Goal: Task Accomplishment & Management: Use online tool/utility

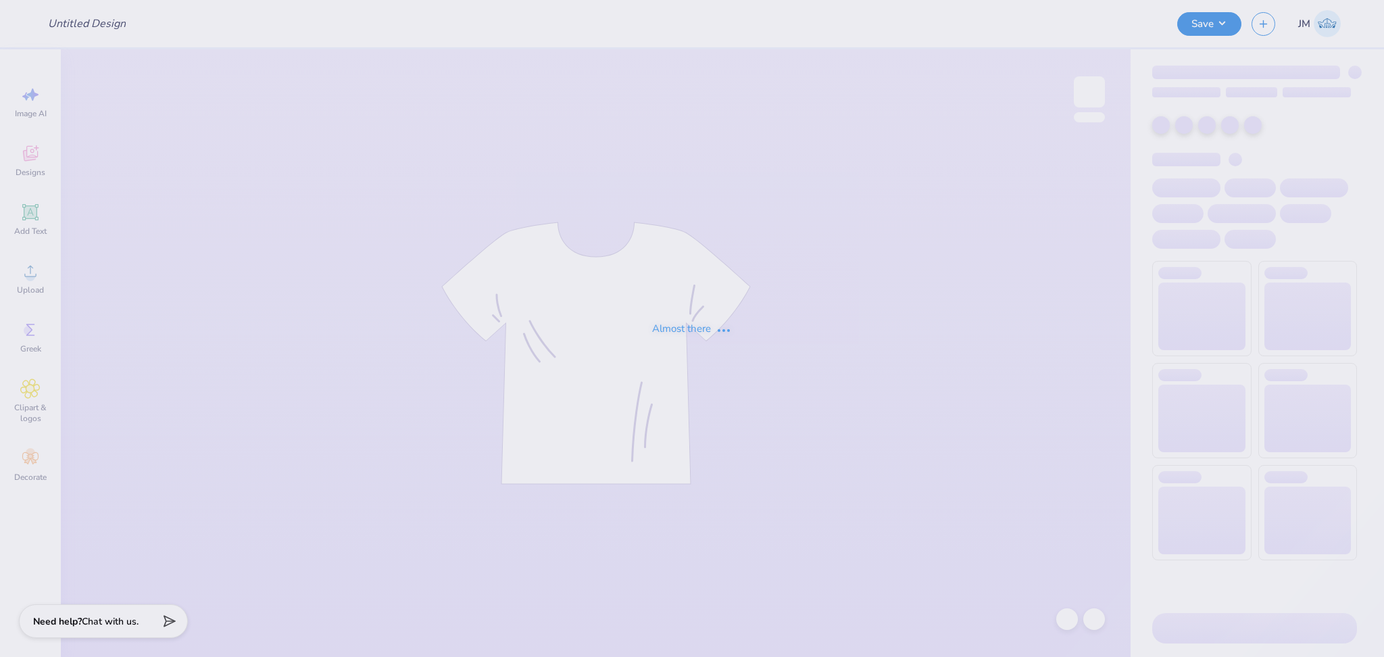
type input "Sesame Street shirts"
type input "75"
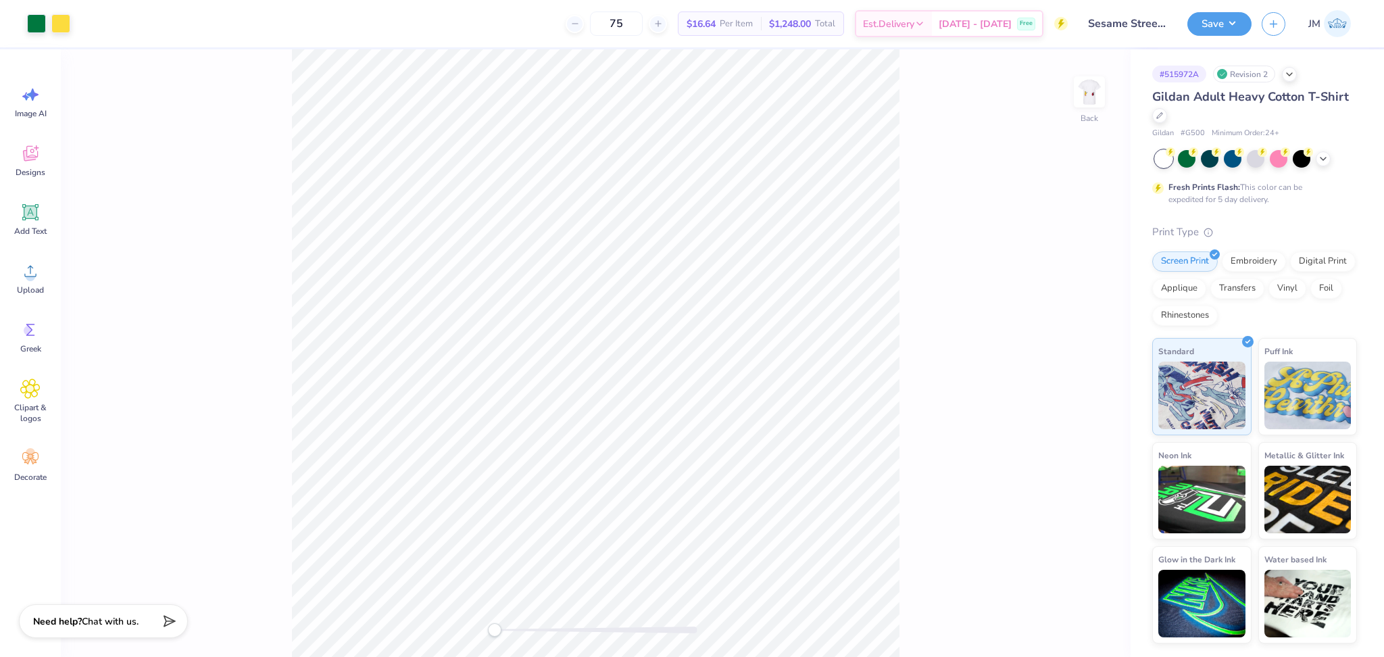
click at [1022, 341] on div "Back" at bounding box center [596, 353] width 1070 height 608
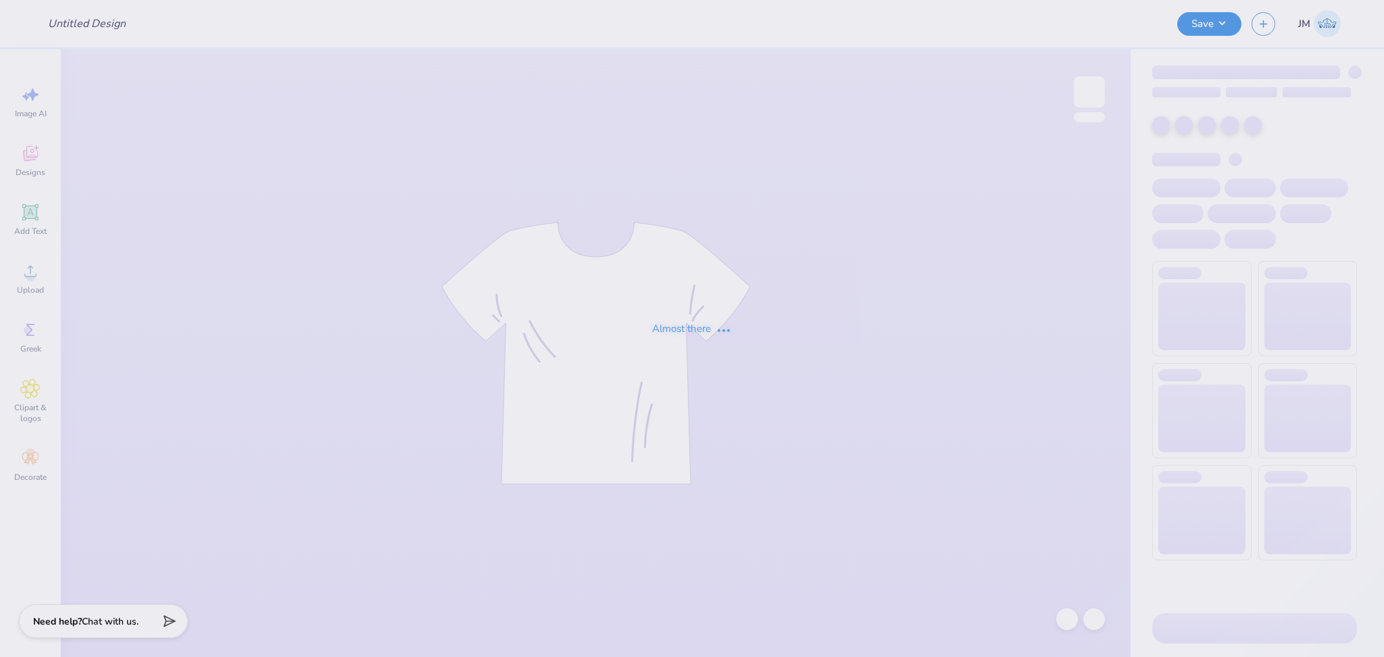
type input "Sesame Street shirts"
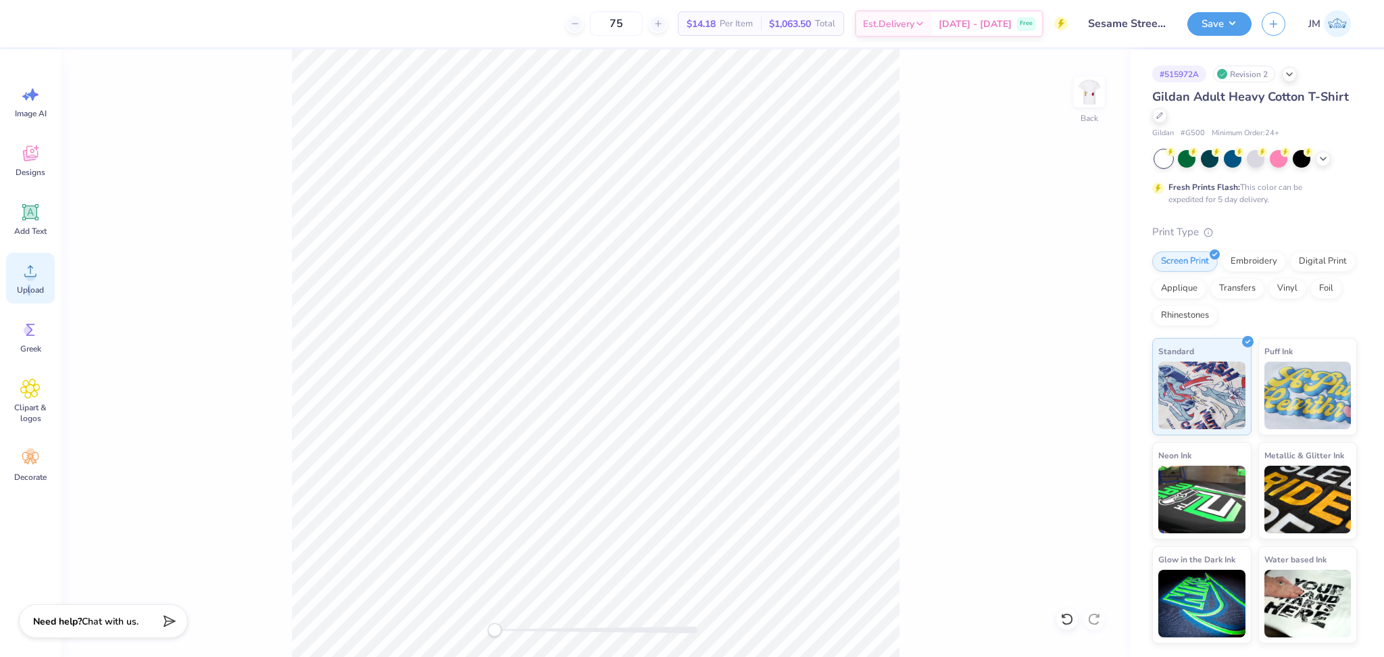
click at [28, 301] on div "Upload" at bounding box center [30, 278] width 49 height 51
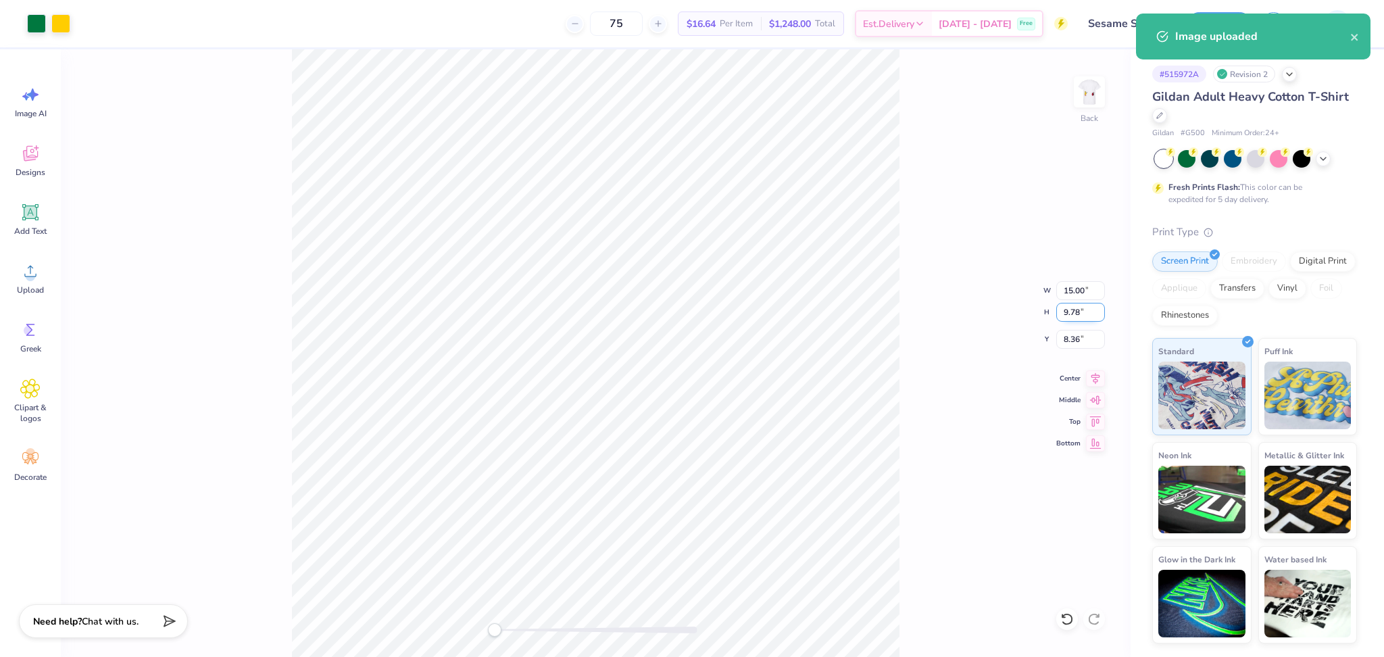
click at [1072, 303] on input "9.78" at bounding box center [1080, 312] width 49 height 19
click at [1075, 293] on input "15.00" at bounding box center [1080, 290] width 49 height 19
type input "3.5"
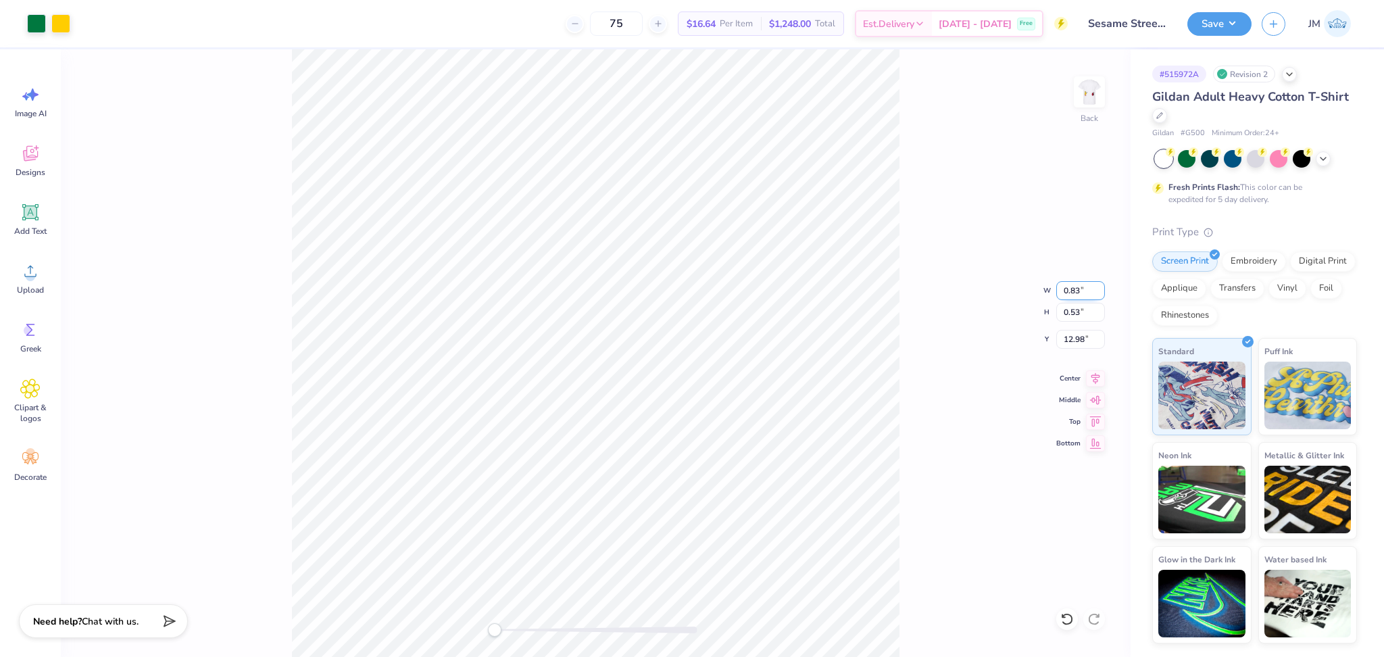
click at [1098, 287] on input "0.83" at bounding box center [1080, 290] width 49 height 19
click at [1098, 287] on input "0.84" at bounding box center [1080, 290] width 49 height 19
click at [1098, 287] on input "0.85" at bounding box center [1080, 290] width 49 height 19
click at [1098, 287] on input "0.86" at bounding box center [1080, 290] width 49 height 19
click at [1098, 287] on input "0.87" at bounding box center [1080, 290] width 49 height 19
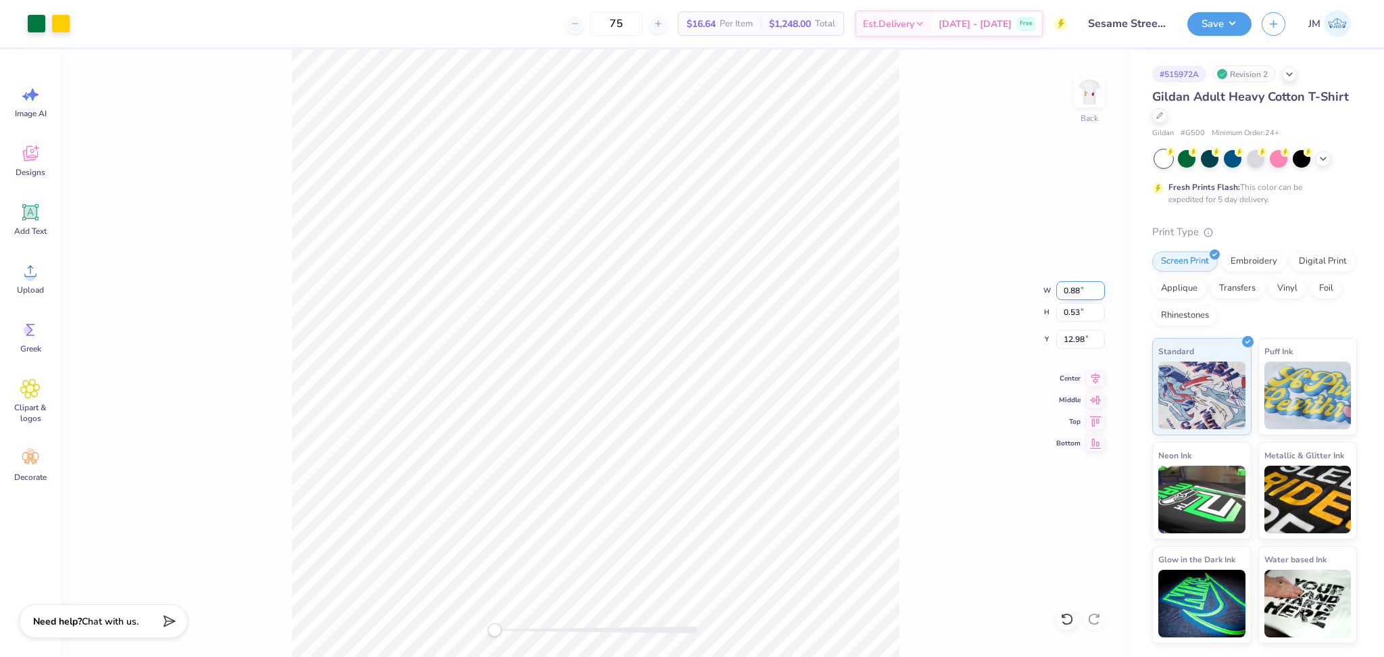
click at [1098, 287] on input "0.88" at bounding box center [1080, 290] width 49 height 19
type input "0.89"
click at [1099, 287] on input "0.89" at bounding box center [1080, 290] width 49 height 19
click at [1097, 287] on input "0.98" at bounding box center [1080, 290] width 49 height 19
click at [1097, 287] on input "0.99" at bounding box center [1080, 290] width 49 height 19
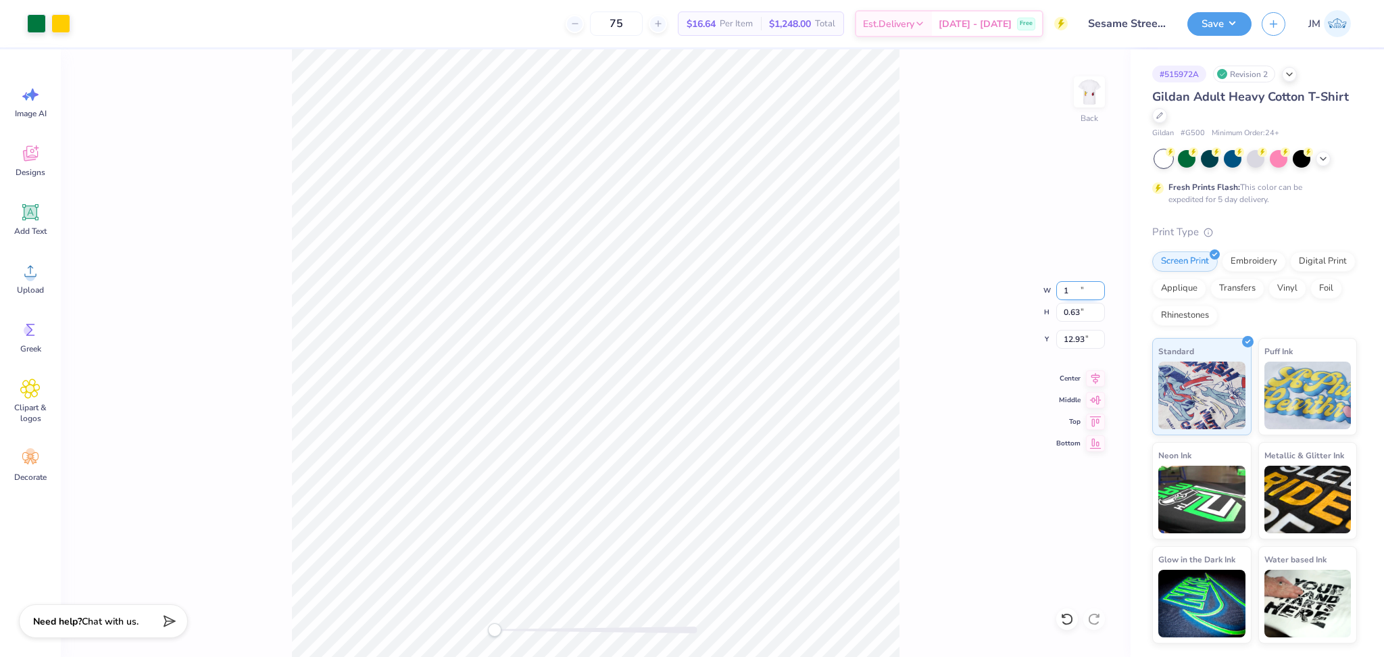
click at [1097, 287] on input "1" at bounding box center [1080, 290] width 49 height 19
click at [1097, 287] on input "1.01" at bounding box center [1080, 290] width 49 height 19
click at [1097, 287] on input "1.02" at bounding box center [1080, 290] width 49 height 19
click at [1097, 287] on input "1.03" at bounding box center [1080, 290] width 49 height 19
click at [1097, 287] on input "1.04" at bounding box center [1080, 290] width 49 height 19
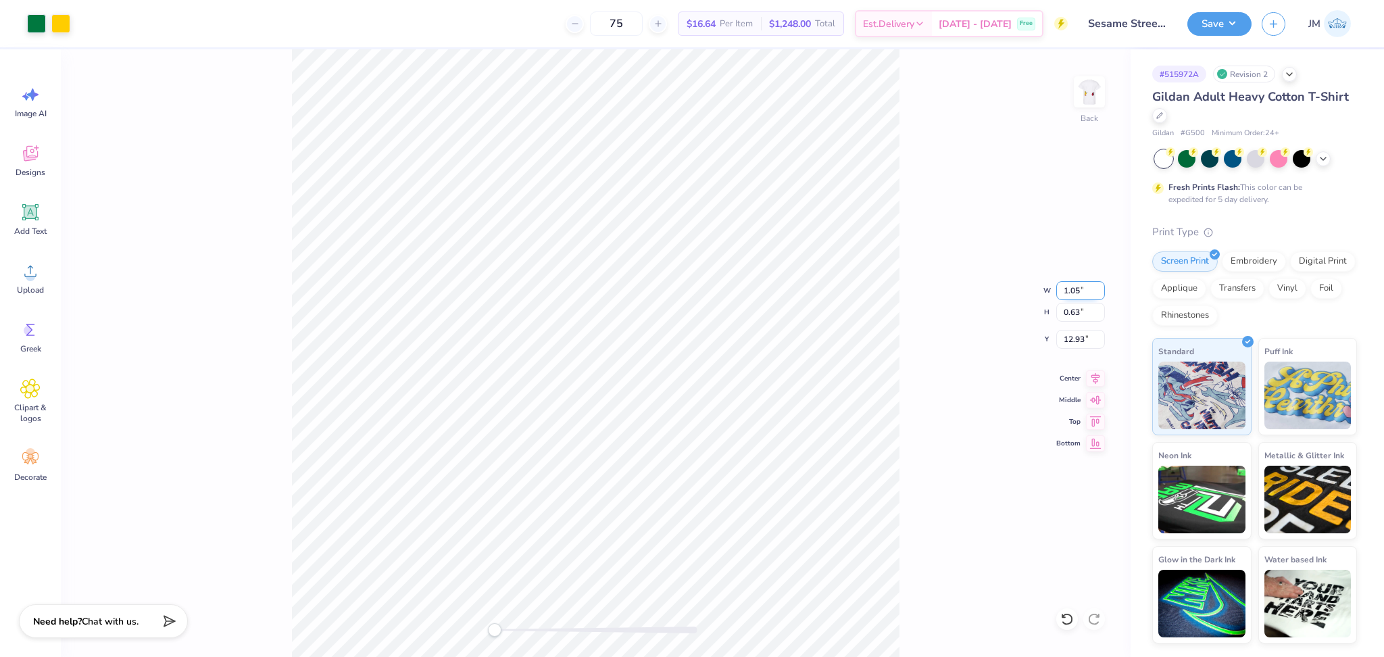
click at [1097, 287] on input "1.05" at bounding box center [1080, 290] width 49 height 19
click at [1097, 287] on input "1.06" at bounding box center [1080, 290] width 49 height 19
click at [1097, 287] on input "1.07" at bounding box center [1080, 290] width 49 height 19
type input "1.08"
click at [1097, 287] on input "1.08" at bounding box center [1080, 290] width 49 height 19
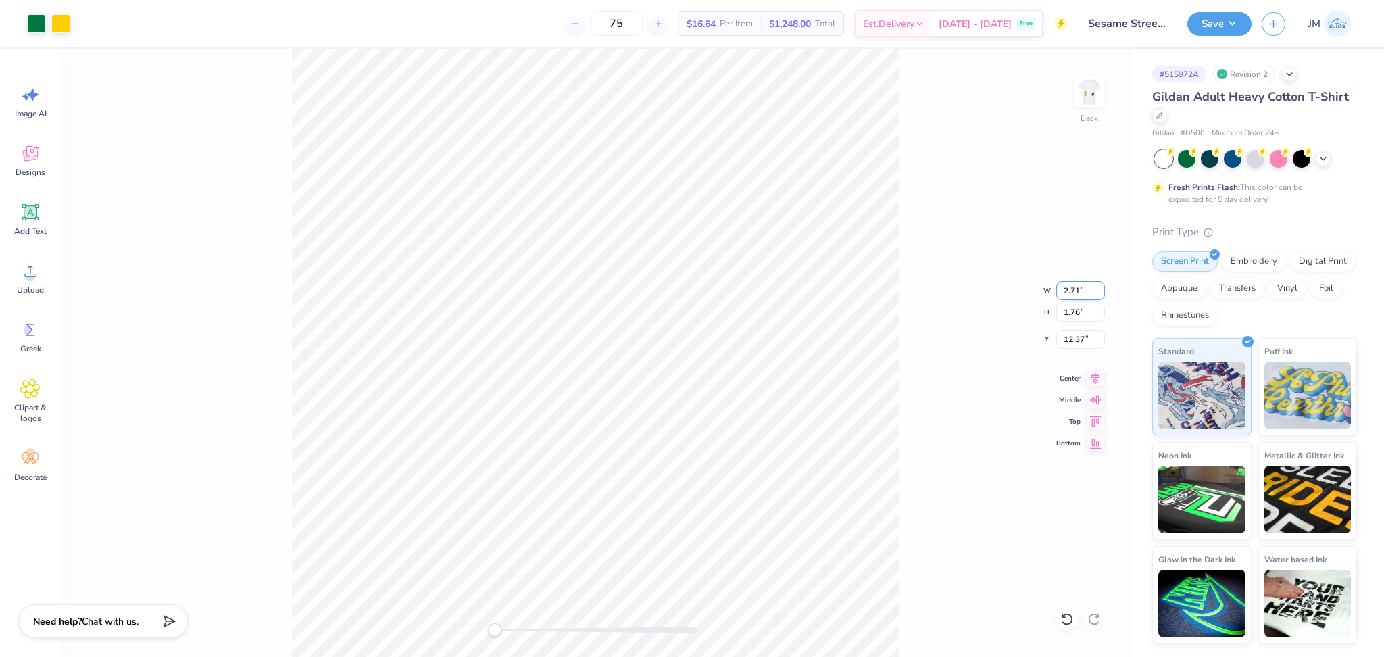
type input "2.71"
click at [1098, 287] on input "2.71" at bounding box center [1080, 290] width 49 height 19
click at [1100, 289] on input "2.73" at bounding box center [1080, 290] width 49 height 19
type input "2.74"
click at [1100, 289] on input "2.74" at bounding box center [1080, 290] width 49 height 19
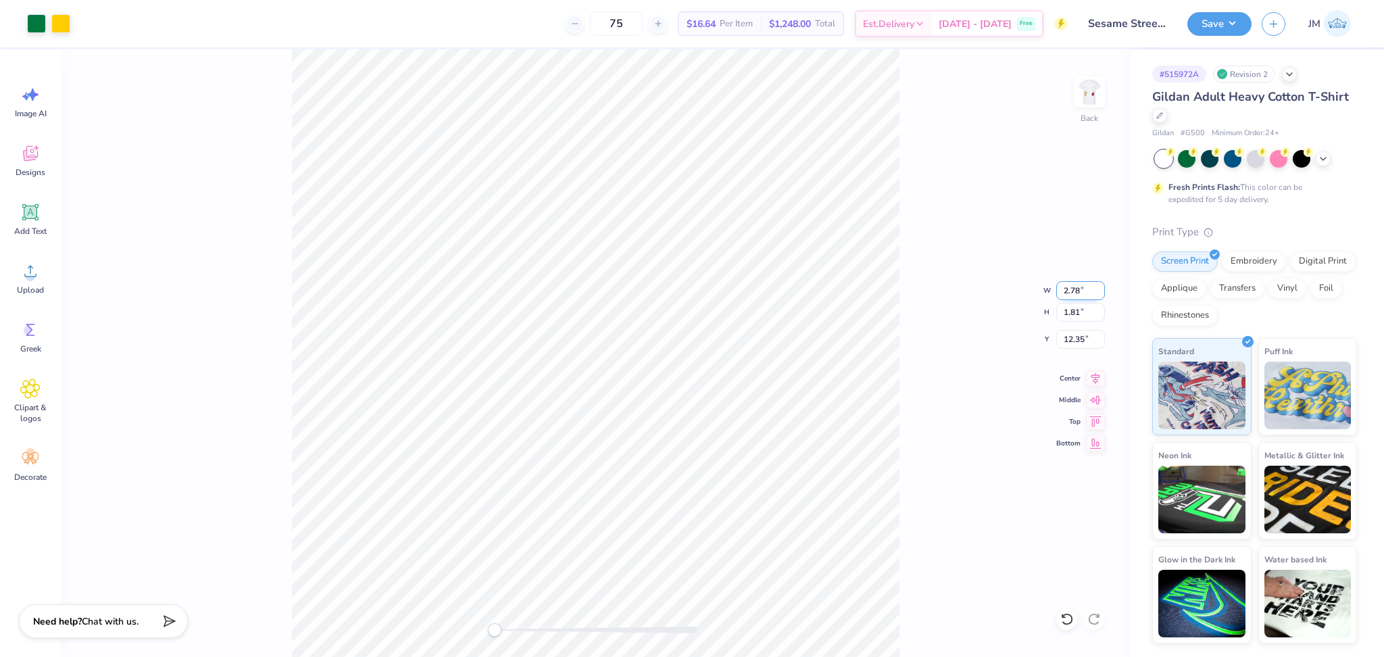
click at [1098, 285] on input "2.78" at bounding box center [1080, 290] width 49 height 19
click at [1098, 285] on input "2.79" at bounding box center [1080, 290] width 49 height 19
type input "2.8"
click at [1098, 286] on input "2.8" at bounding box center [1080, 290] width 49 height 19
click at [1098, 287] on input "2.88" at bounding box center [1080, 290] width 49 height 19
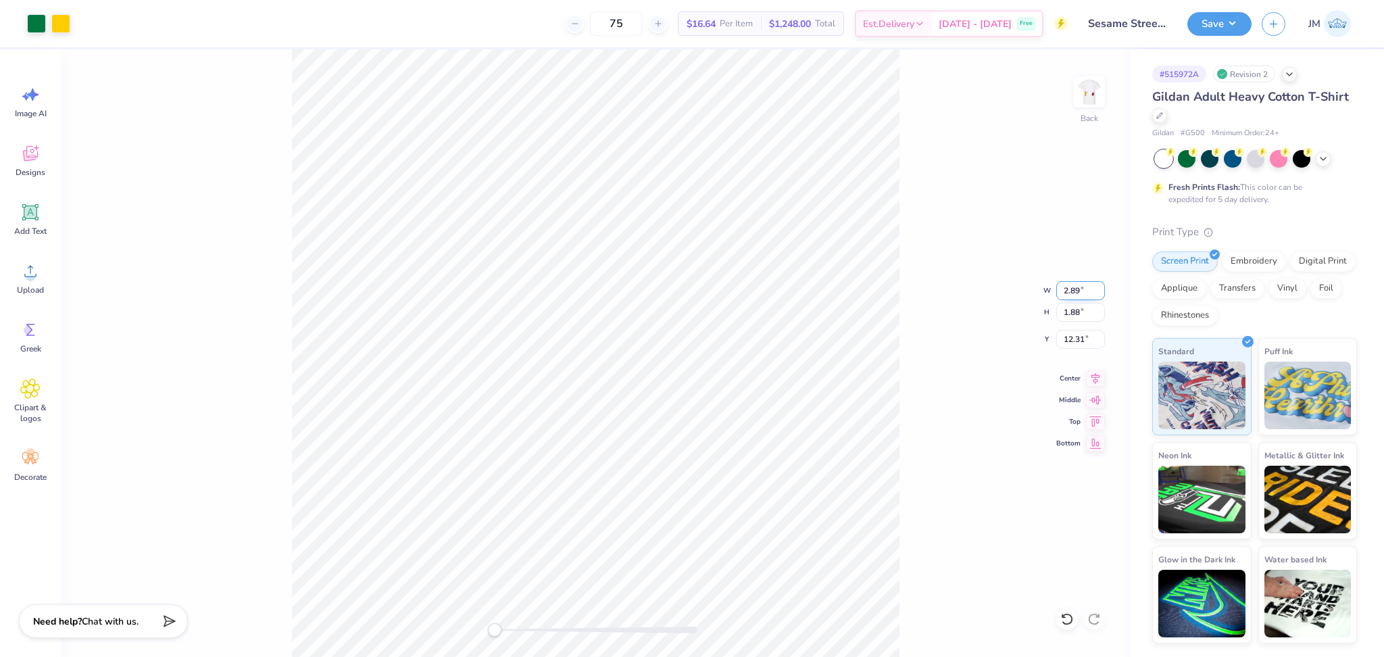
click at [1098, 287] on input "2.89" at bounding box center [1080, 290] width 49 height 19
type input "2.9"
click at [1098, 287] on input "2.9" at bounding box center [1080, 290] width 49 height 19
click at [1100, 285] on input "2.93" at bounding box center [1080, 290] width 49 height 19
click at [1100, 285] on input "2.94" at bounding box center [1080, 290] width 49 height 19
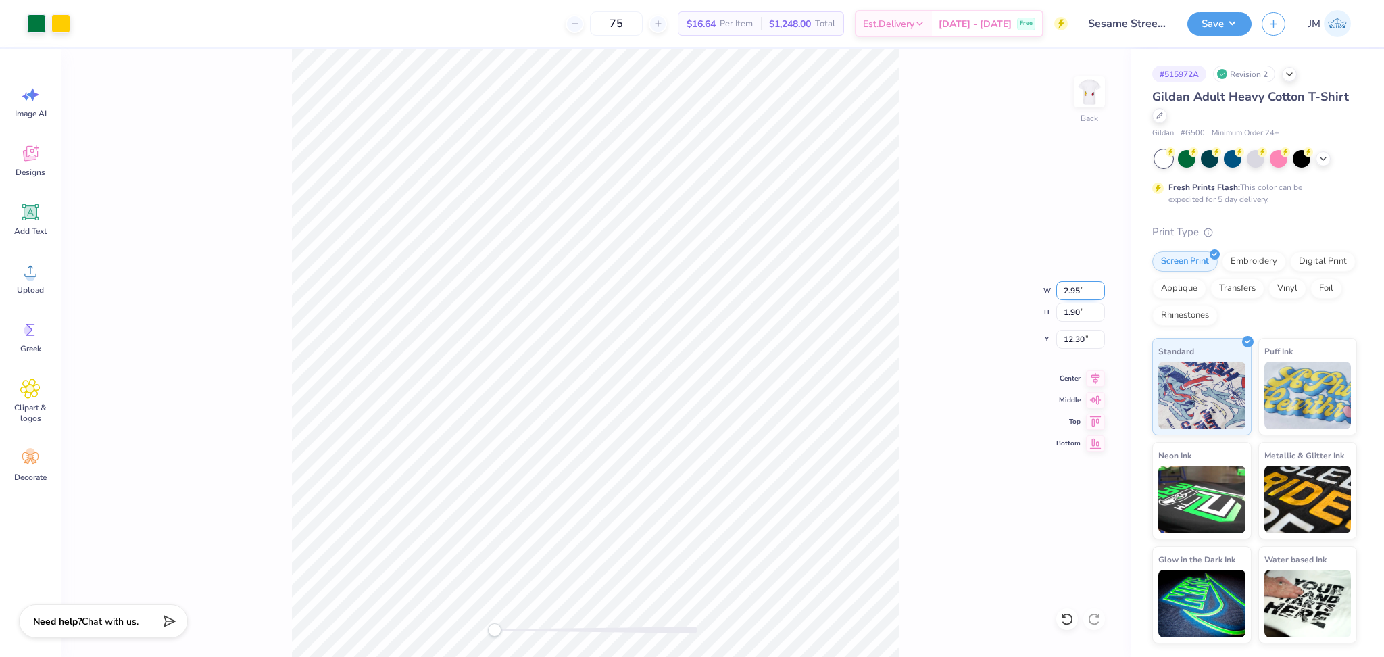
type input "2.95"
click at [1100, 285] on input "2.95" at bounding box center [1080, 290] width 49 height 19
click at [1098, 286] on input "3.07" at bounding box center [1080, 290] width 49 height 19
type input "3.08"
click at [1098, 286] on input "3.08" at bounding box center [1080, 290] width 49 height 19
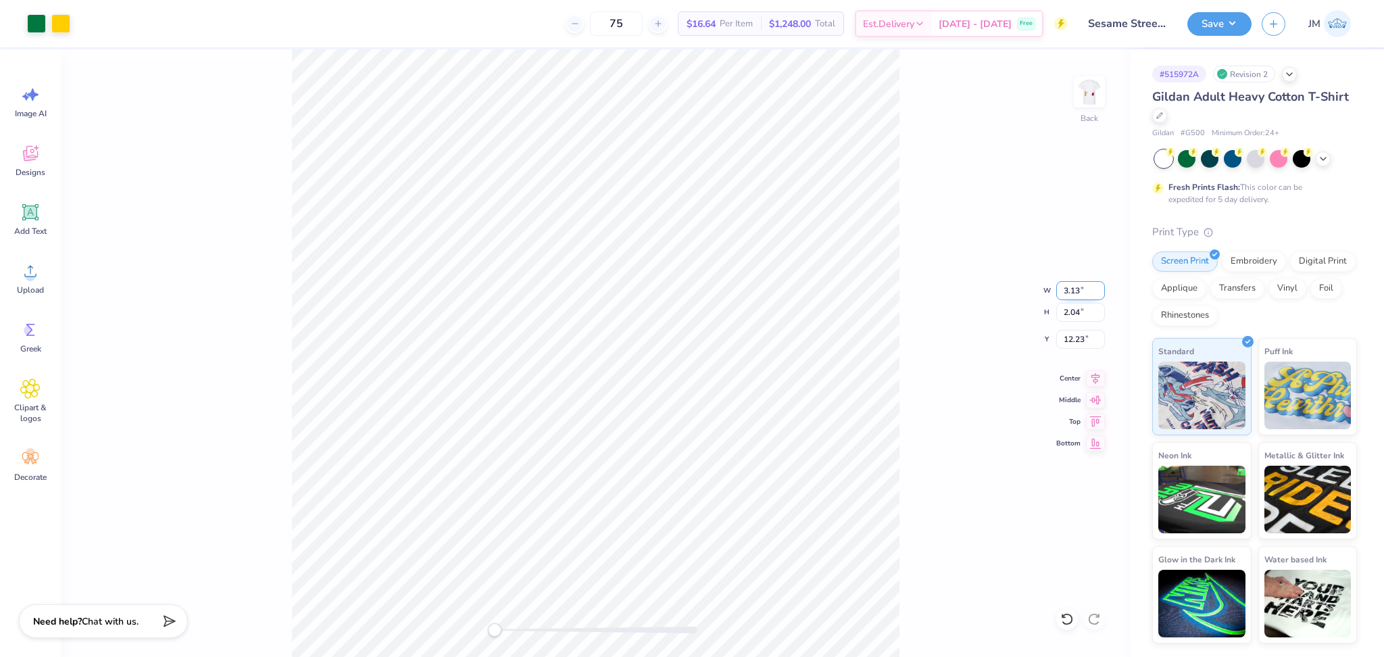
click at [1100, 285] on input "3.13" at bounding box center [1080, 290] width 49 height 19
click at [1100, 285] on input "3.14" at bounding box center [1080, 290] width 49 height 19
click at [1100, 285] on input "3.15" at bounding box center [1080, 290] width 49 height 19
type input "3.16"
click at [1100, 285] on input "3.16" at bounding box center [1080, 290] width 49 height 19
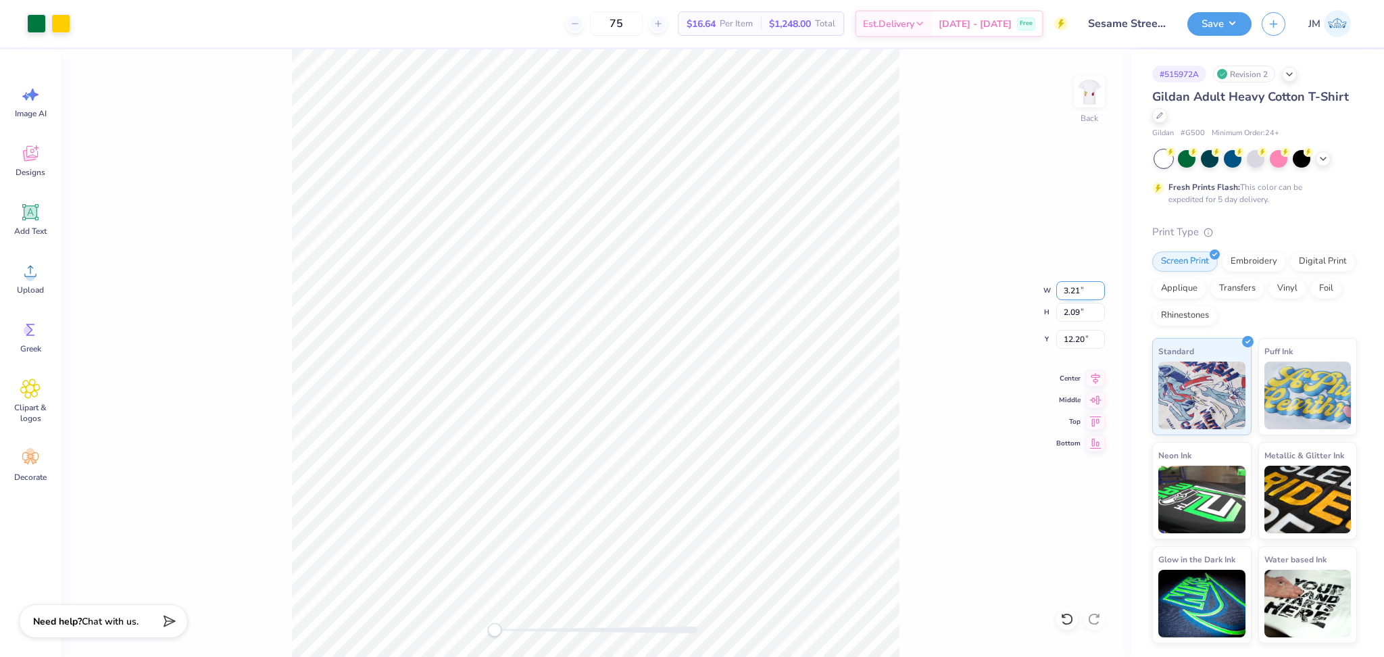
click at [1099, 281] on input "3.21" at bounding box center [1080, 290] width 49 height 19
click at [1100, 285] on input "3.22" at bounding box center [1080, 290] width 49 height 19
click at [1099, 287] on input "3.23" at bounding box center [1080, 290] width 49 height 19
type input "3.24"
click at [1099, 287] on input "3.24" at bounding box center [1080, 290] width 49 height 19
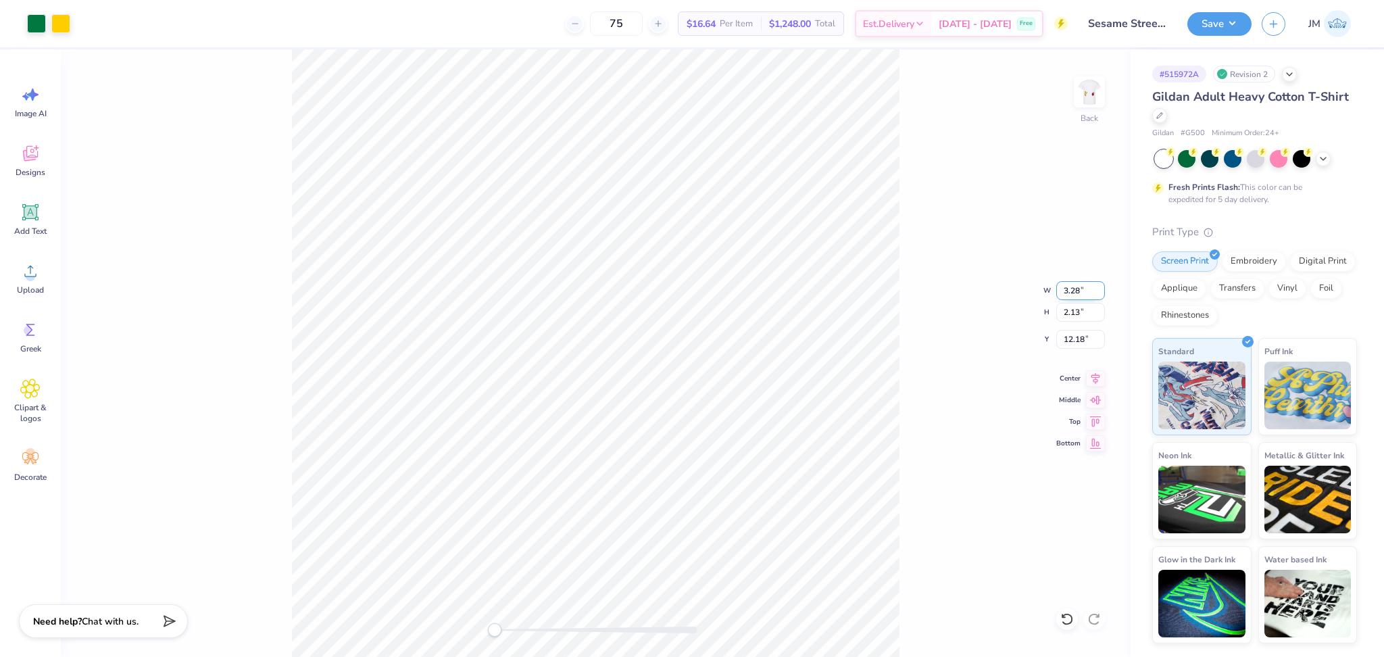
click at [1098, 285] on input "3.28" at bounding box center [1080, 290] width 49 height 19
type input "3.29"
click at [1098, 285] on input "3.29" at bounding box center [1080, 290] width 49 height 19
click at [1100, 285] on input "3.34" at bounding box center [1080, 290] width 49 height 19
click at [1100, 285] on input "3.35" at bounding box center [1080, 290] width 49 height 19
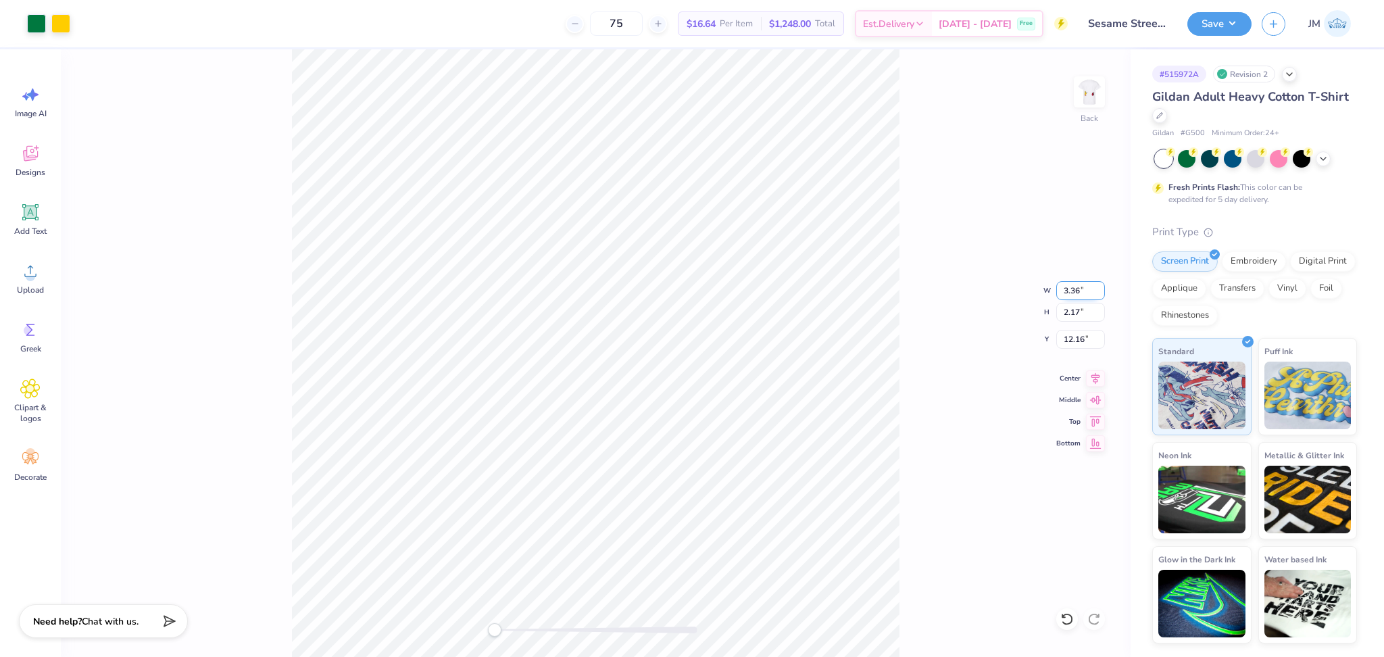
type input "3.36"
click at [1100, 285] on input "3.36" at bounding box center [1080, 290] width 49 height 19
click at [1098, 286] on input "3.47" at bounding box center [1080, 290] width 49 height 19
click at [1098, 286] on input "3.48" at bounding box center [1080, 290] width 49 height 19
click at [1098, 286] on input "3.49" at bounding box center [1080, 290] width 49 height 19
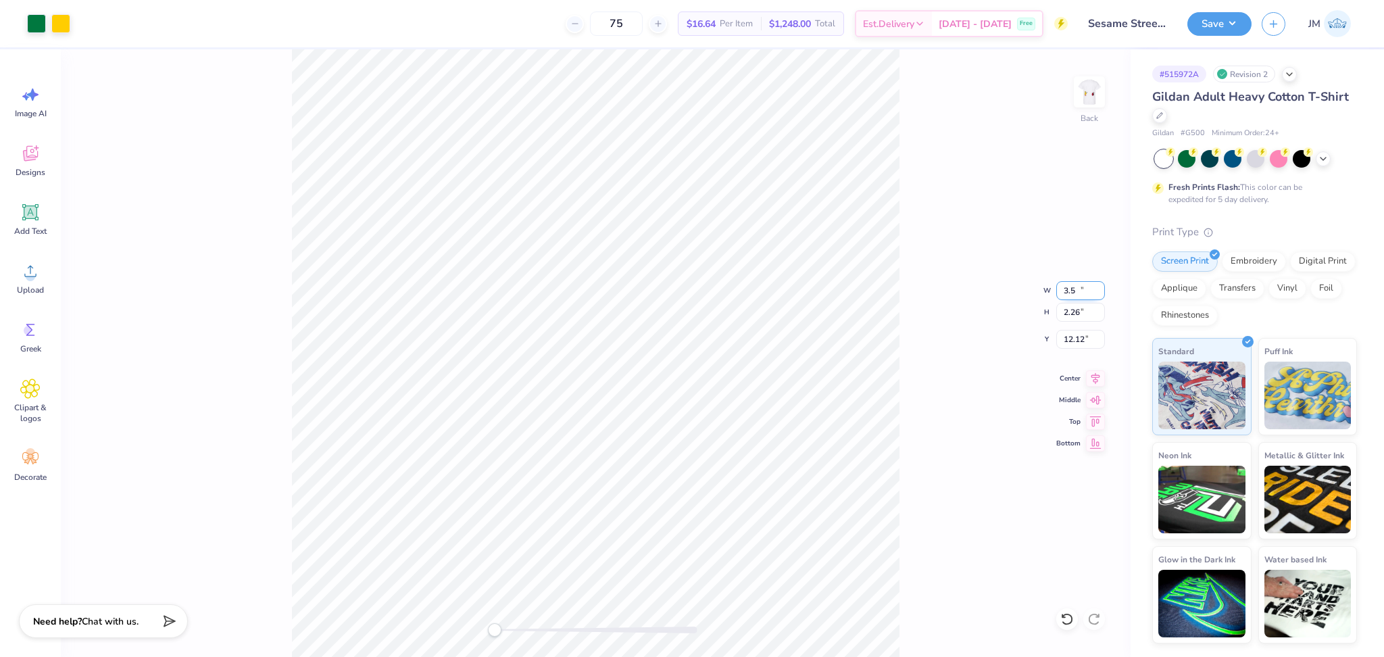
type input "3.5"
click at [1098, 286] on input "3.5" at bounding box center [1080, 290] width 49 height 19
click at [1075, 334] on input "12.10" at bounding box center [1080, 339] width 49 height 19
click at [1075, 335] on input "12.10" at bounding box center [1080, 339] width 49 height 19
type input "3"
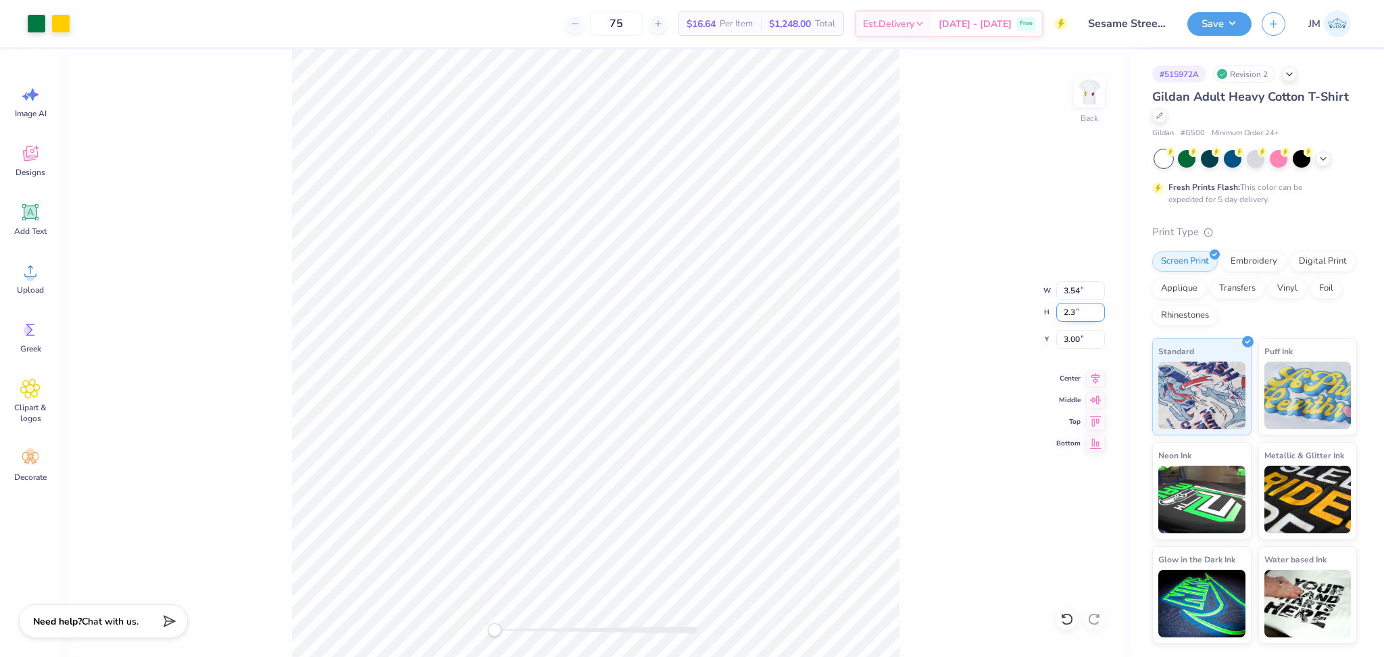
type input "2.3"
click at [1098, 316] on input "2.3" at bounding box center [1080, 312] width 49 height 19
click at [1066, 339] on input "3.01" at bounding box center [1080, 339] width 49 height 19
type input "3"
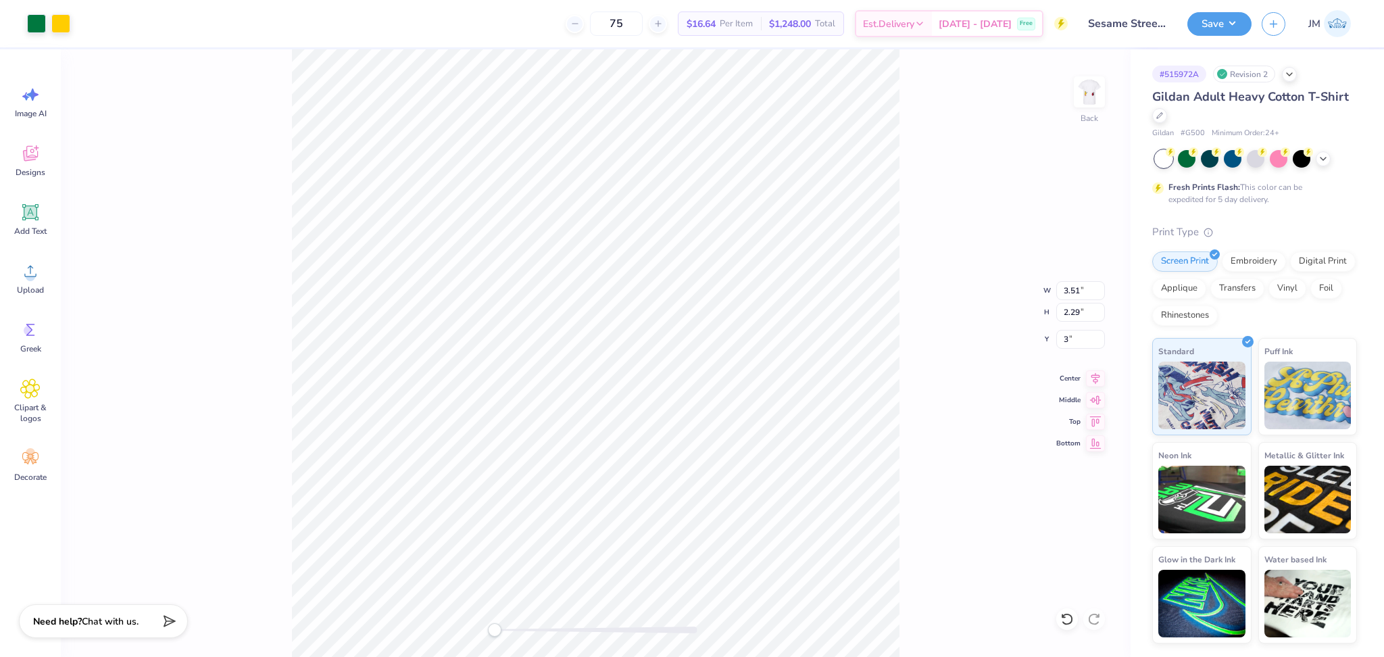
drag, startPoint x: 906, startPoint y: 345, endPoint x: 902, endPoint y: 362, distance: 18.2
click at [905, 345] on div "Back W 3.51 3.51 " H 2.29 2.29 " Y 3 3 " Center Middle Top Bottom" at bounding box center [596, 353] width 1070 height 608
click at [1079, 96] on img at bounding box center [1089, 92] width 54 height 54
click at [34, 285] on span "Upload" at bounding box center [30, 290] width 27 height 11
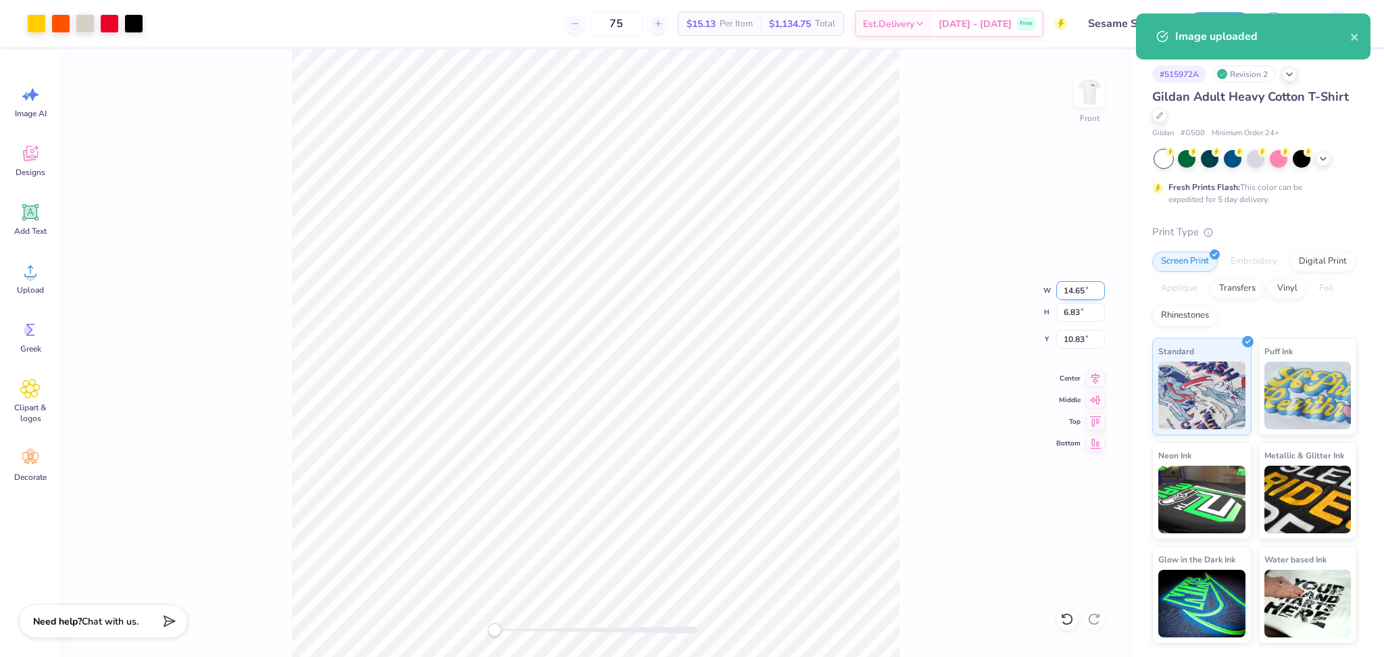
click at [1068, 295] on input "14.65" at bounding box center [1080, 290] width 49 height 19
click at [1057, 283] on input "14.65" at bounding box center [1080, 290] width 49 height 19
click at [1067, 289] on input "14.65" at bounding box center [1080, 290] width 49 height 19
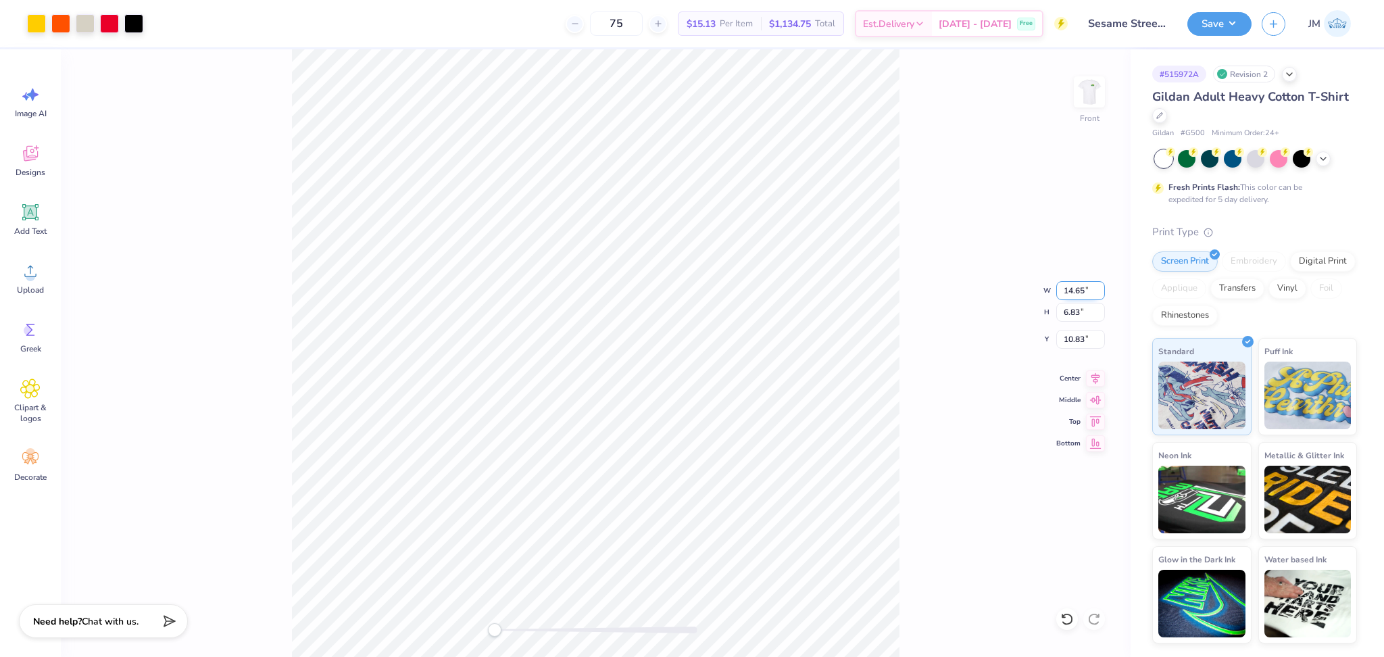
click at [1067, 289] on input "14.65" at bounding box center [1080, 290] width 49 height 19
type input "12"
click at [1066, 287] on input "9.83" at bounding box center [1080, 290] width 49 height 19
click at [1065, 287] on input "9.83" at bounding box center [1080, 290] width 49 height 19
type input "14"
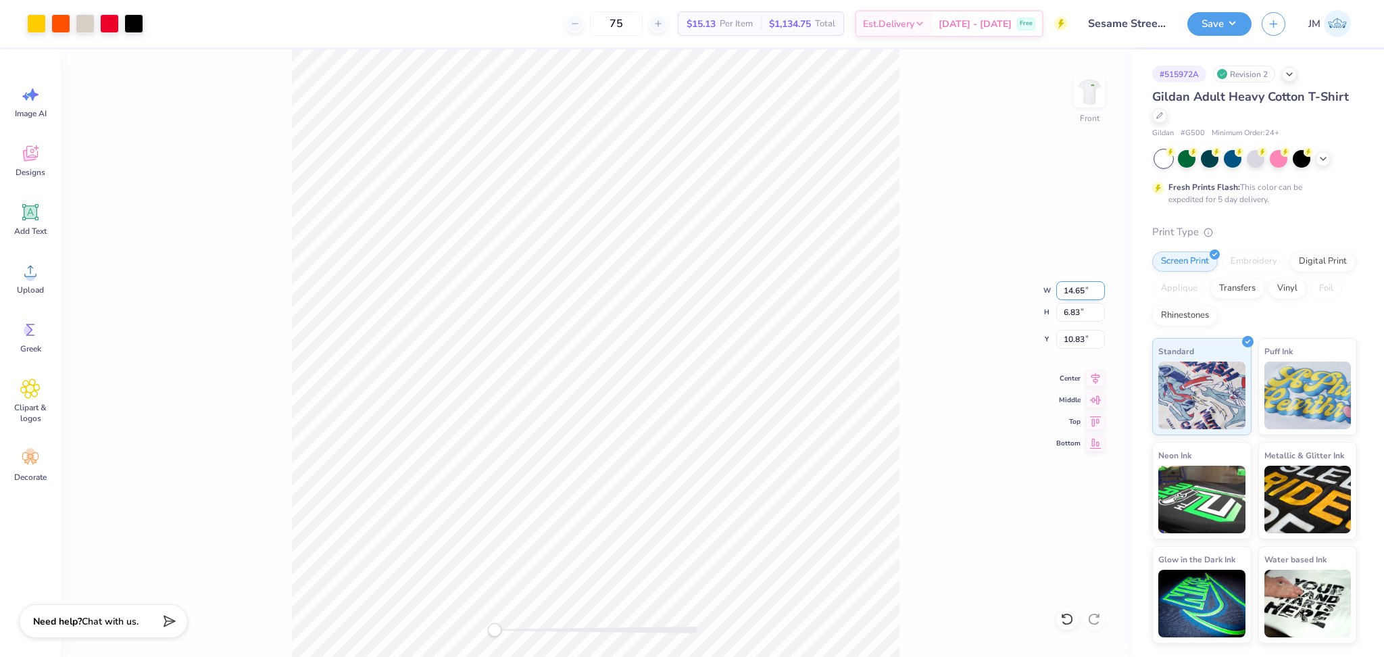
click at [1057, 282] on input "14.65" at bounding box center [1080, 290] width 49 height 19
type input "13"
click at [1100, 288] on input "11.55" at bounding box center [1080, 290] width 49 height 19
type input "11.56"
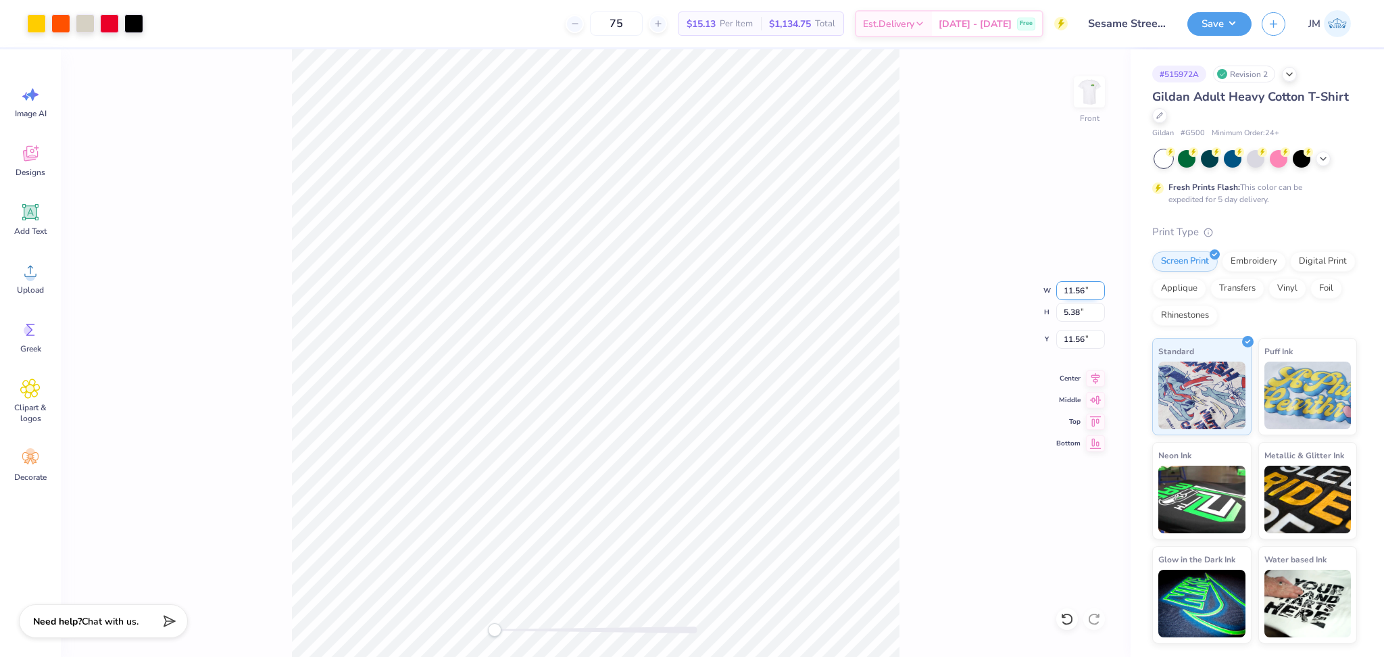
click at [1100, 286] on input "11.56" at bounding box center [1080, 290] width 49 height 19
type input "11.59"
click at [1099, 287] on input "11.59" at bounding box center [1080, 290] width 49 height 19
type input "11.61"
click at [1100, 285] on input "11.61" at bounding box center [1080, 290] width 49 height 19
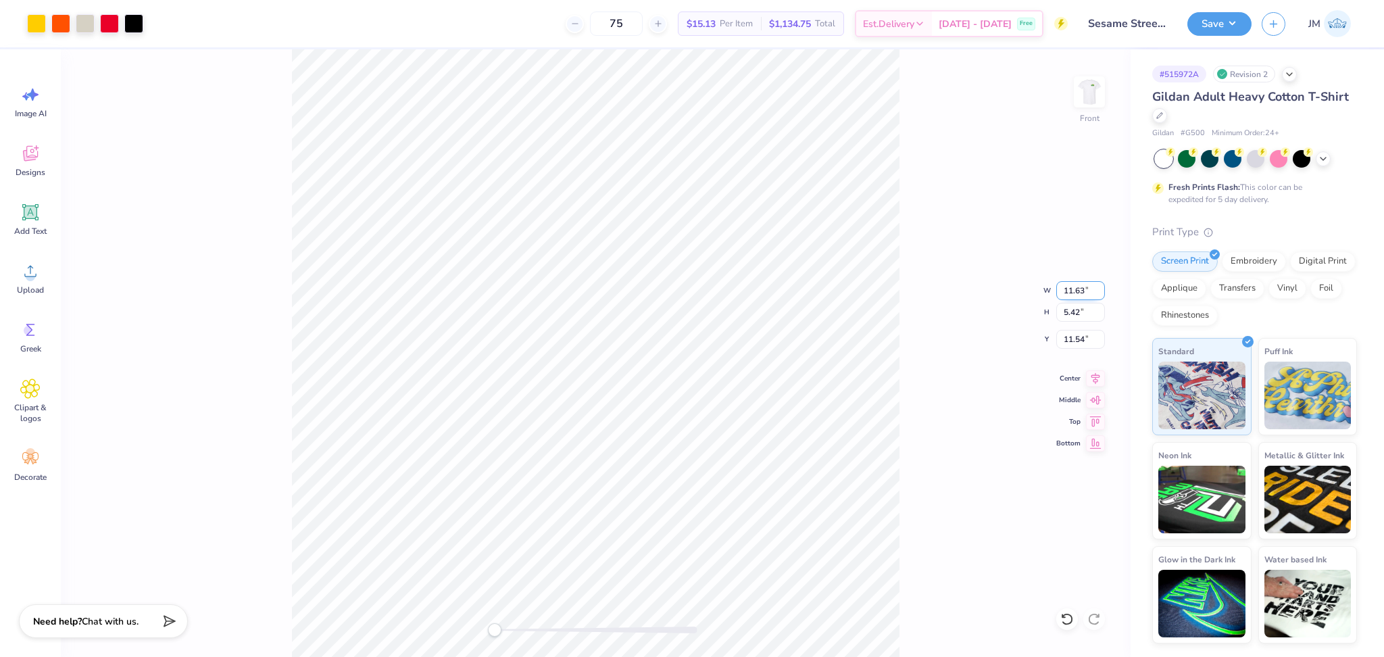
click at [1098, 286] on input "11.63" at bounding box center [1080, 290] width 49 height 19
click at [1098, 286] on input "11.64" at bounding box center [1080, 290] width 49 height 19
type input "11.65"
click at [1098, 286] on input "11.65" at bounding box center [1080, 290] width 49 height 19
type input "11.73"
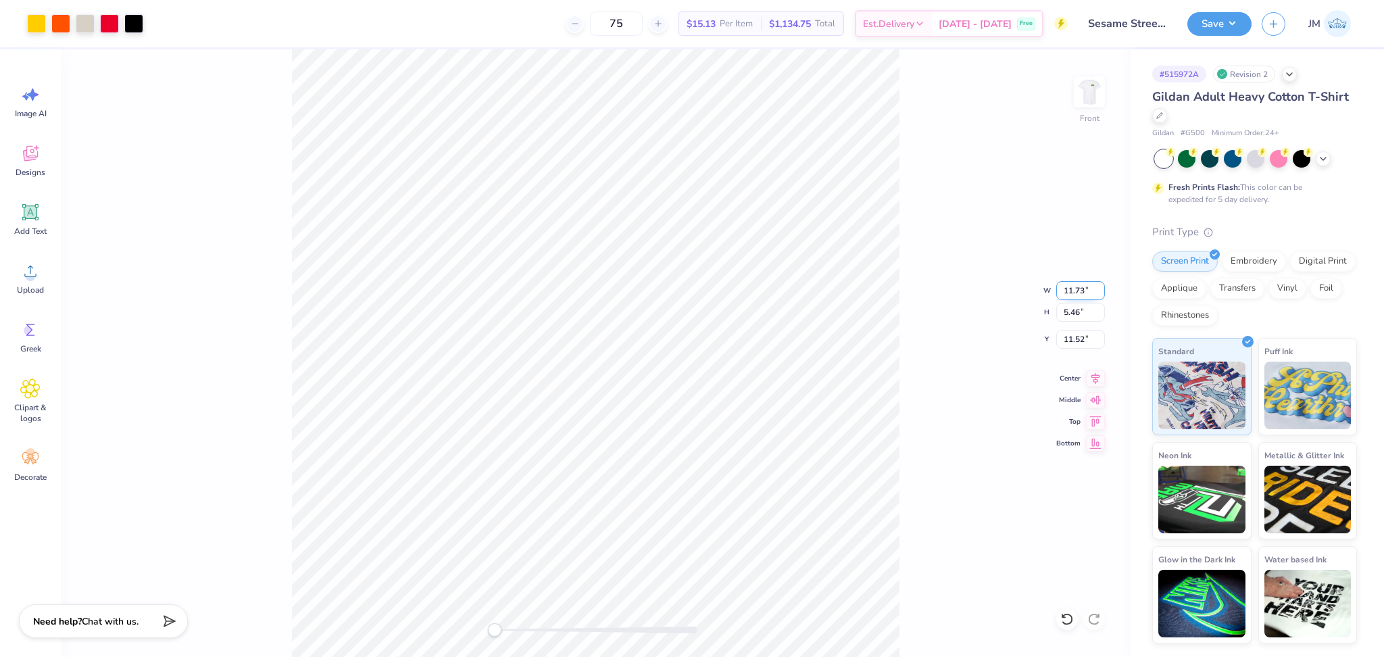
click at [1100, 285] on input "11.73" at bounding box center [1080, 290] width 49 height 19
click at [1098, 287] on input "11.75" at bounding box center [1080, 290] width 49 height 19
click at [1098, 287] on input "11.76" at bounding box center [1080, 290] width 49 height 19
click at [1100, 286] on input "11.75" at bounding box center [1080, 290] width 49 height 19
type input "11.76"
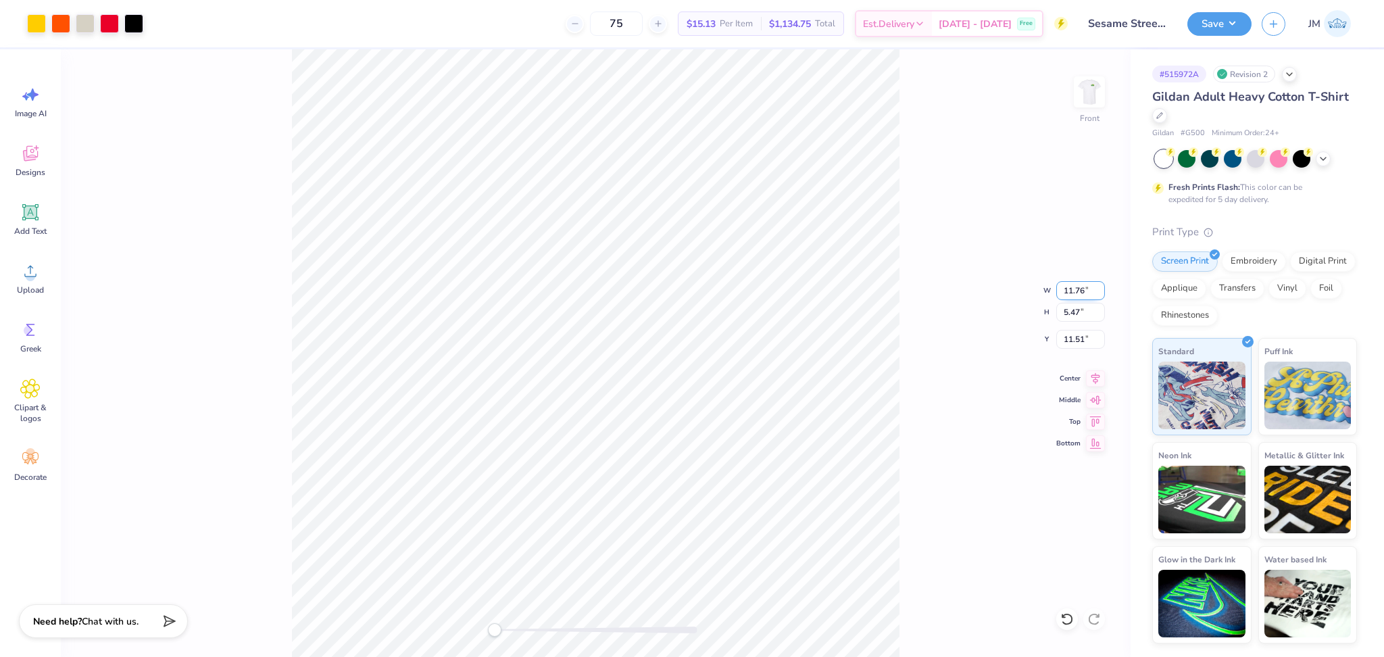
click at [1099, 286] on input "11.76" at bounding box center [1080, 290] width 49 height 19
click at [1100, 286] on input "11.79" at bounding box center [1080, 290] width 49 height 19
type input "11.8"
click at [1100, 286] on input "11.8" at bounding box center [1080, 290] width 49 height 19
click at [1098, 287] on input "11.83" at bounding box center [1080, 290] width 49 height 19
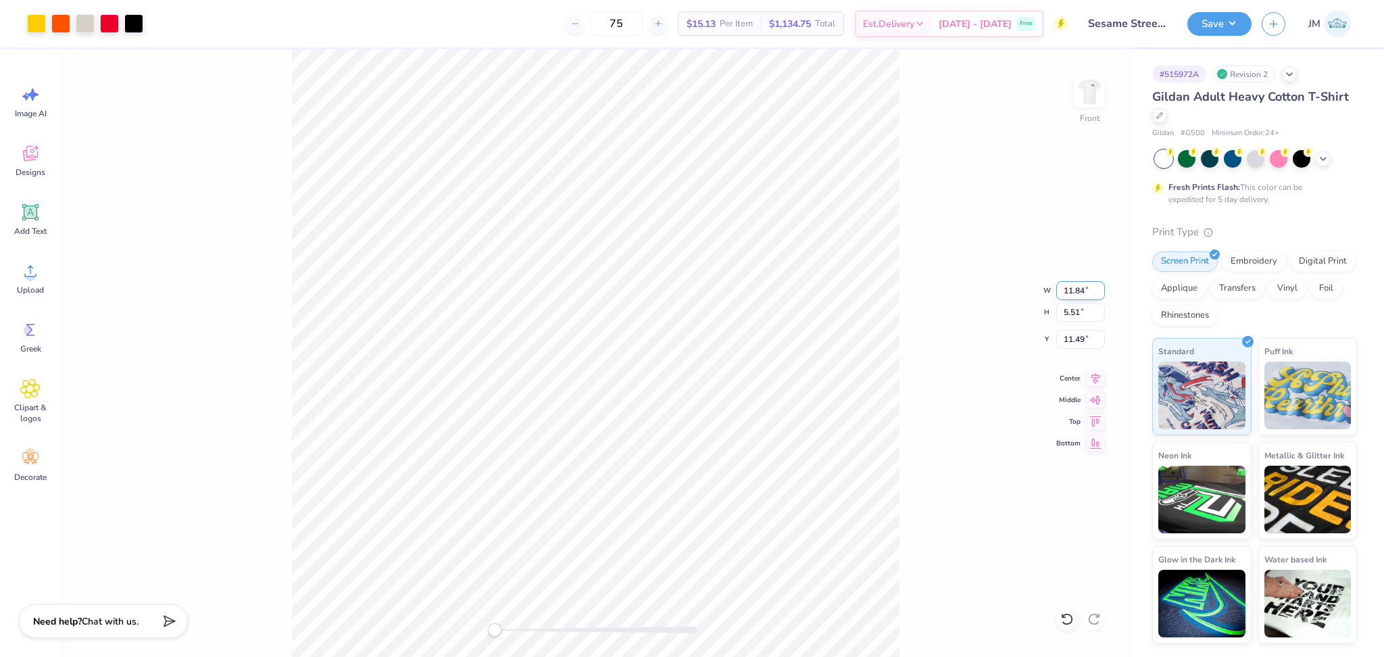
type input "11.84"
click at [1098, 287] on input "11.84" at bounding box center [1080, 290] width 49 height 19
click at [1098, 287] on input "11.87" at bounding box center [1080, 290] width 49 height 19
click at [1098, 287] on input "11.88" at bounding box center [1080, 290] width 49 height 19
type input "11.90"
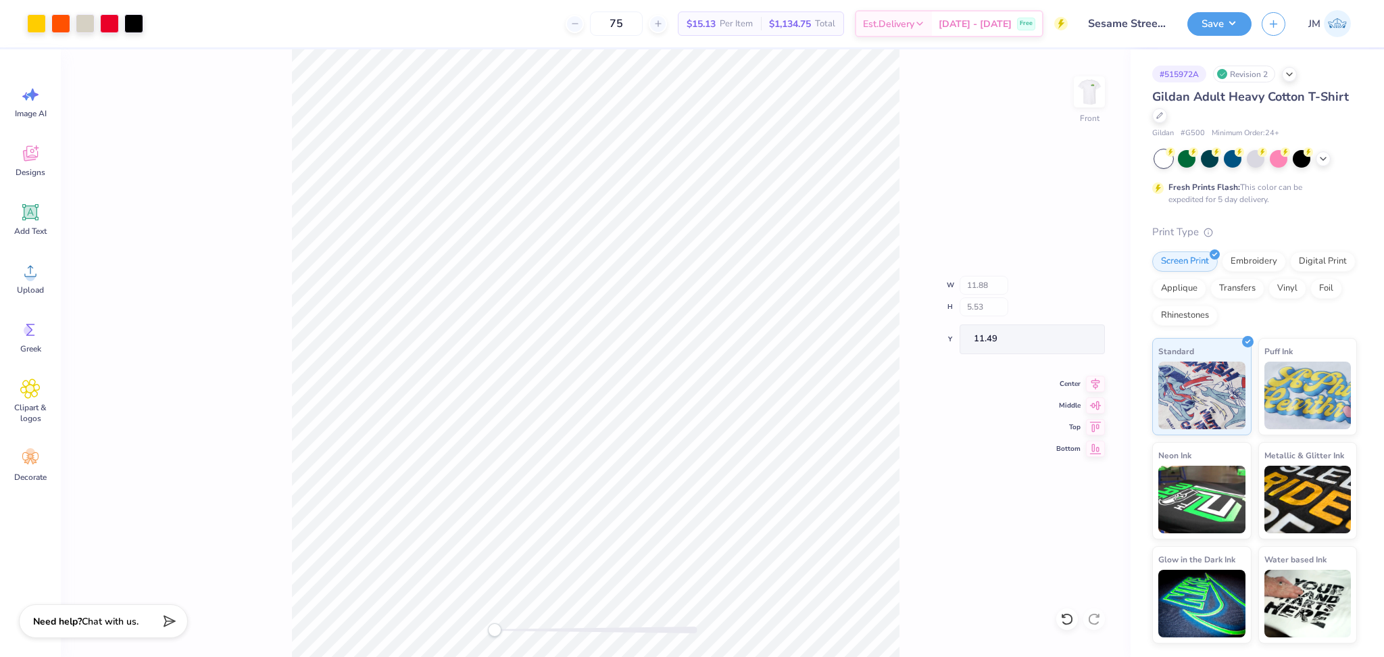
type input "5.55"
type input "11.48"
click at [1100, 284] on input "11.91" at bounding box center [1080, 290] width 49 height 19
type input "11.92"
click at [1099, 287] on input "11.92" at bounding box center [1080, 290] width 49 height 19
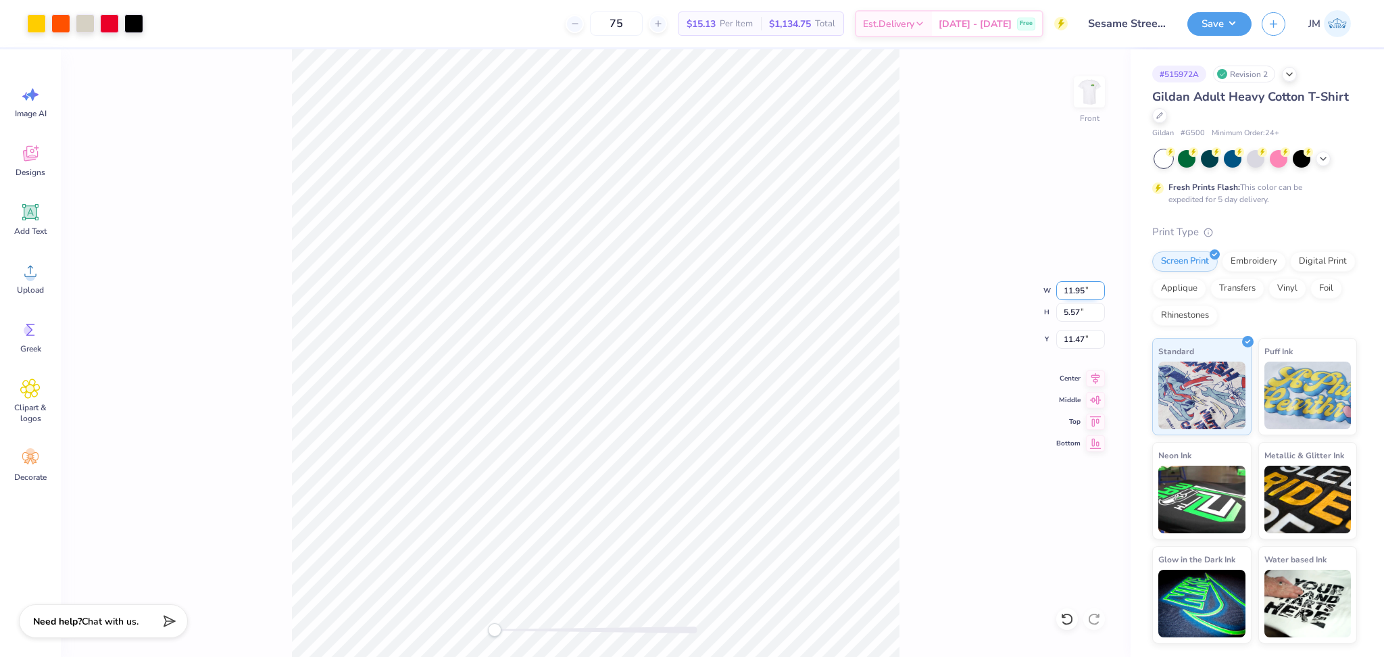
type input "11.95"
click at [1098, 285] on input "11.95" at bounding box center [1080, 290] width 49 height 19
type input "11.97"
click at [1098, 287] on input "11.97" at bounding box center [1080, 290] width 49 height 19
type input "11.99"
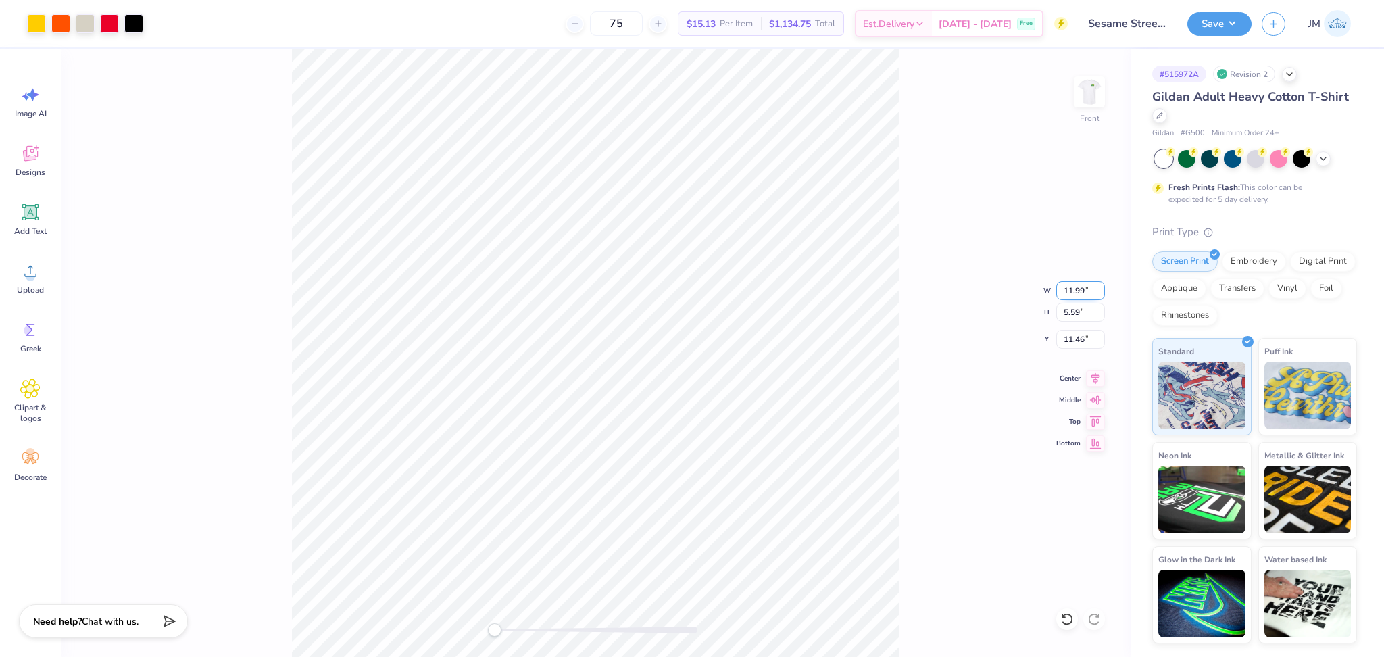
click at [1099, 285] on input "11.99" at bounding box center [1080, 290] width 49 height 19
click at [1070, 339] on input "11.45" at bounding box center [1080, 339] width 49 height 19
click at [1070, 338] on input "11.45" at bounding box center [1080, 339] width 49 height 19
type input "12"
click at [1213, 20] on button "Save" at bounding box center [1219, 22] width 64 height 24
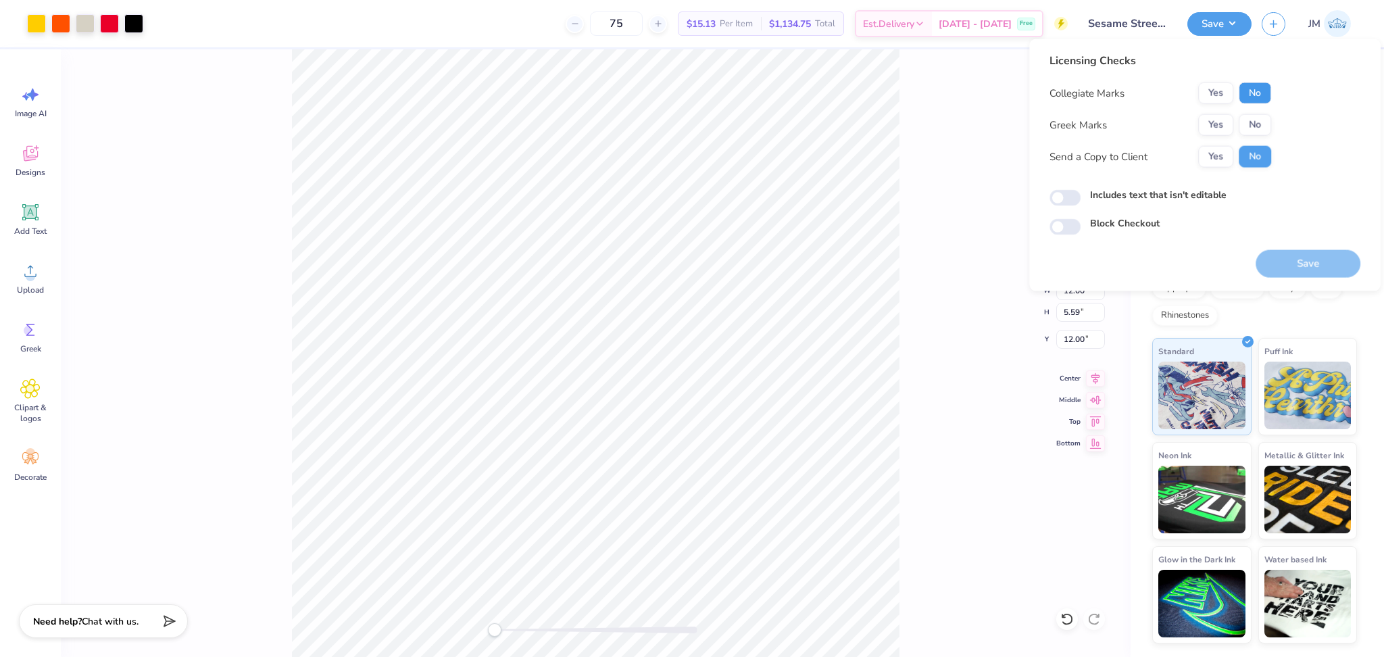
click at [1252, 89] on button "No" at bounding box center [1255, 93] width 32 height 22
click at [1218, 96] on button "Yes" at bounding box center [1215, 93] width 35 height 22
click at [1260, 82] on button "No" at bounding box center [1255, 93] width 32 height 22
click at [1223, 118] on button "Yes" at bounding box center [1215, 125] width 35 height 22
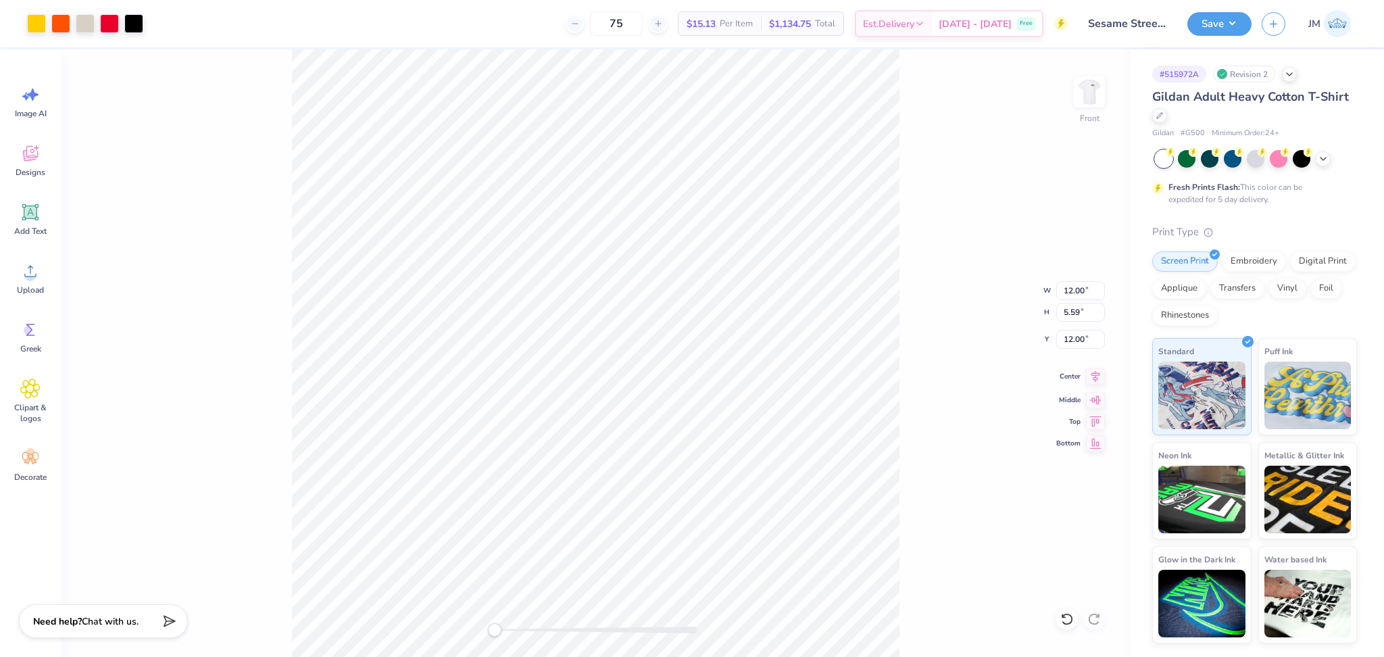
click at [1100, 373] on icon at bounding box center [1095, 376] width 19 height 16
click at [422, 255] on div "Front W 12.00 12.00 " H 5.59 5.59 " Y 12.00 12.00 " Center Middle Top Bottom" at bounding box center [596, 353] width 1070 height 608
click at [1229, 22] on button "Save" at bounding box center [1219, 22] width 64 height 24
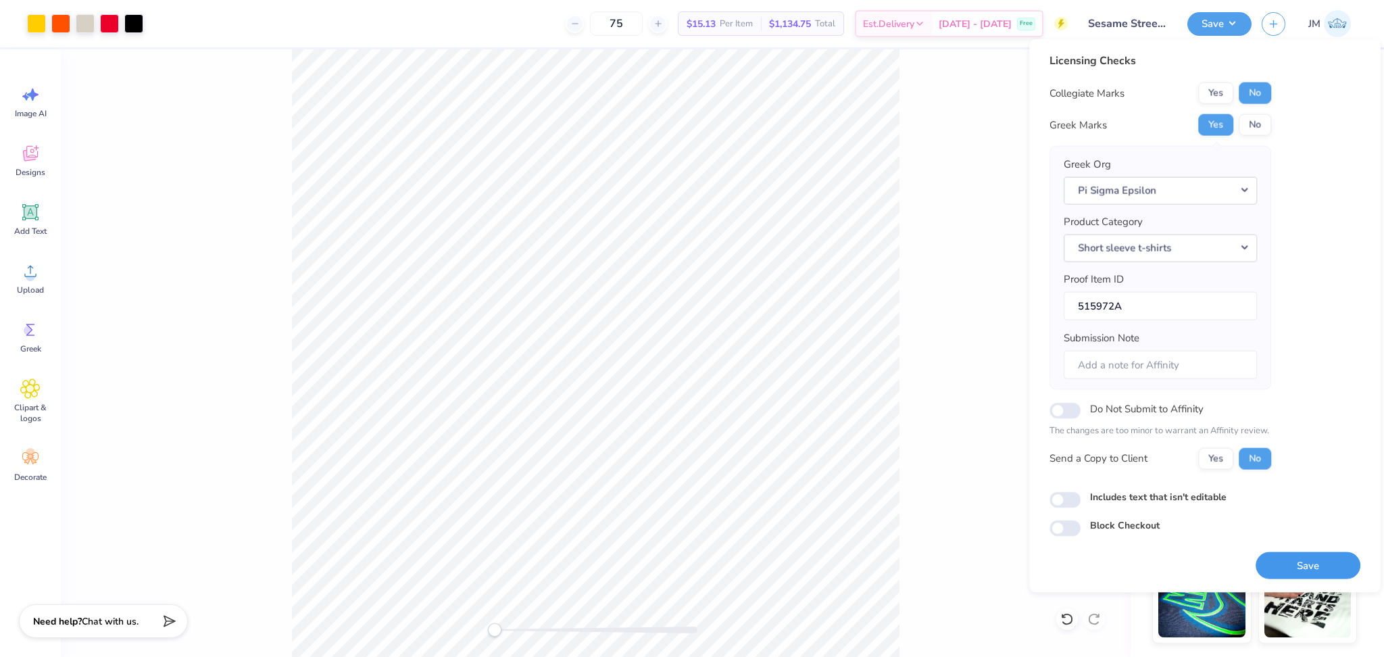
click at [1298, 568] on button "Save" at bounding box center [1308, 565] width 105 height 28
